Goal: Find specific page/section: Find specific page/section

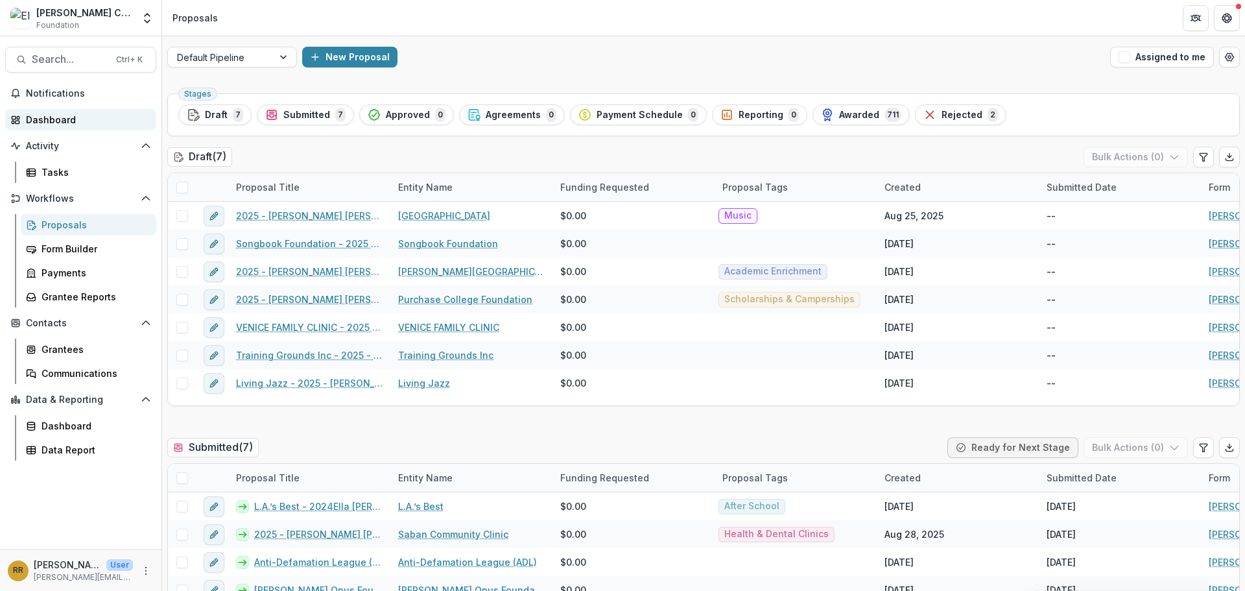
click at [36, 117] on div "Dashboard" at bounding box center [86, 120] width 120 height 14
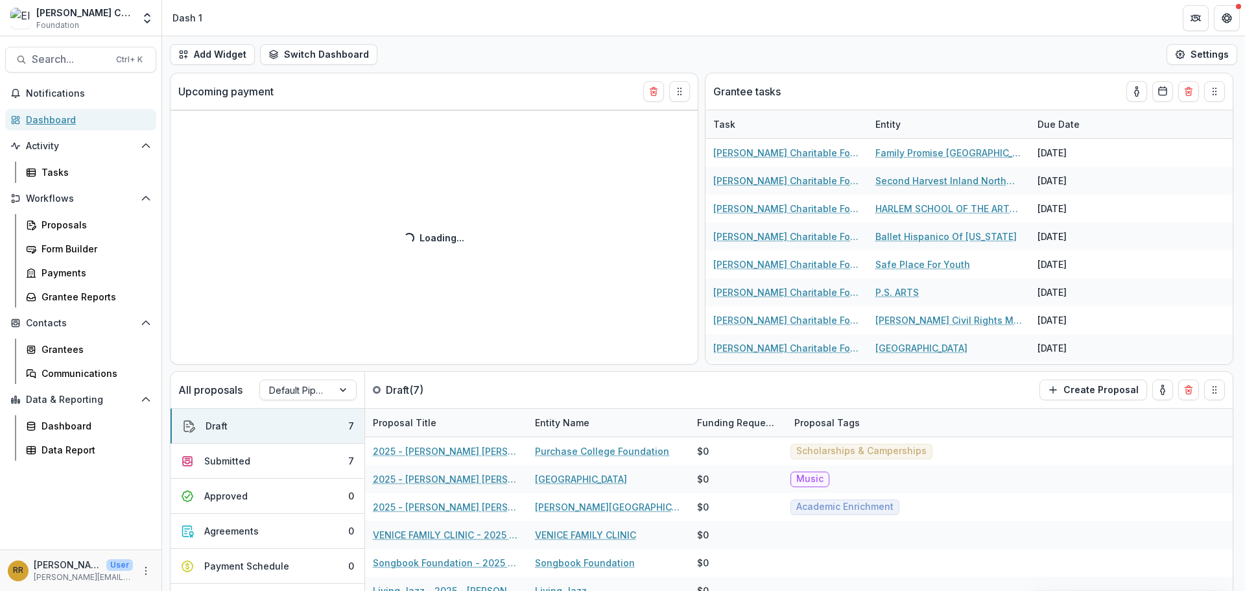
select select "******"
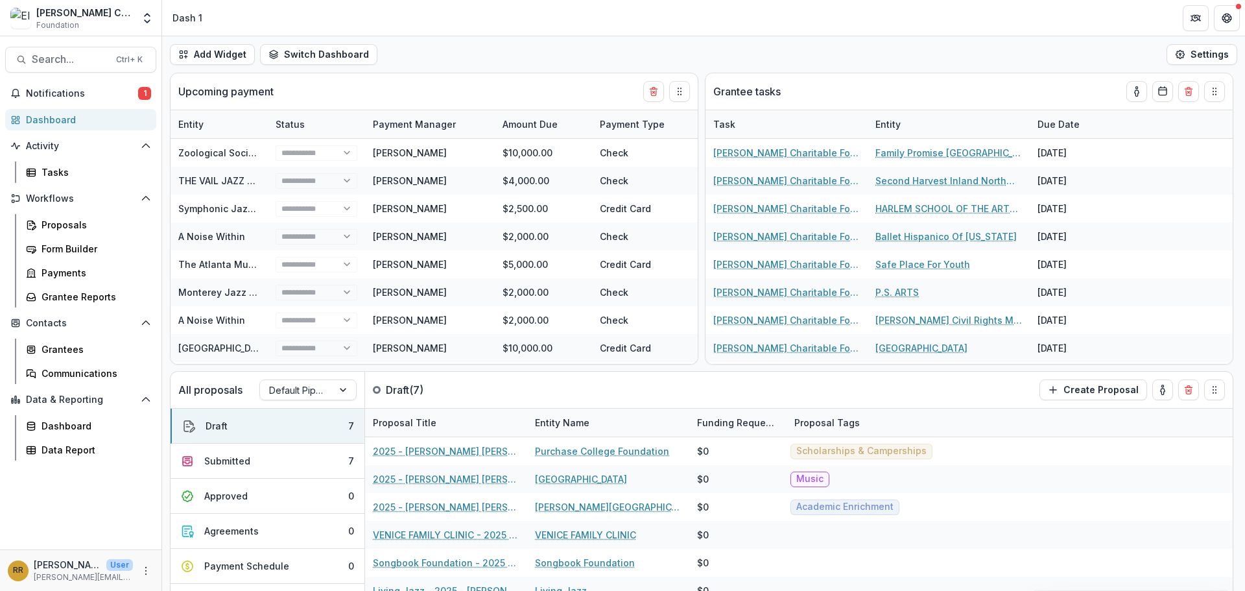
select select "******"
